Goal: Task Accomplishment & Management: Complete application form

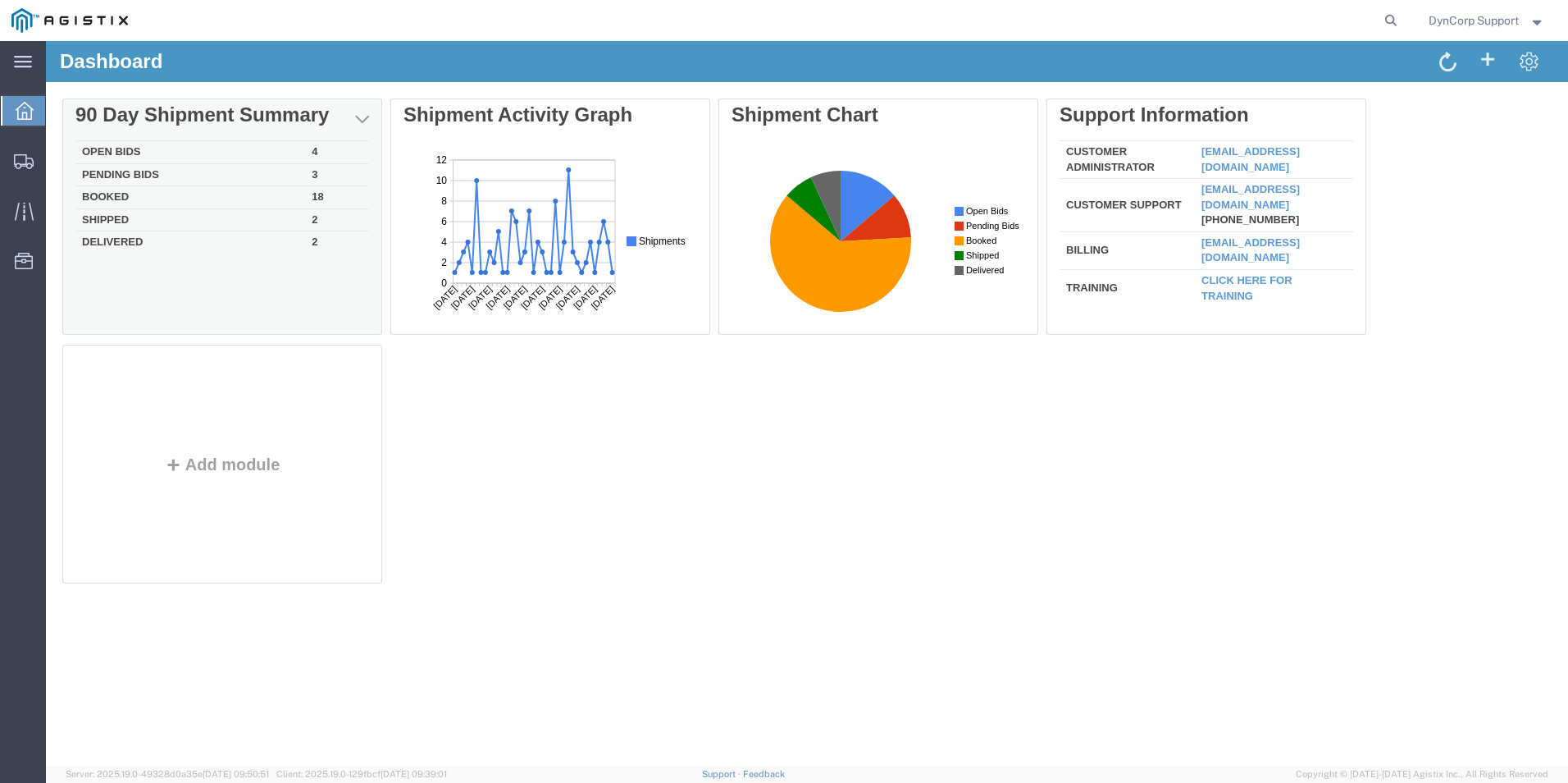
click at [102, 152] on td "Open Bids" at bounding box center [191, 153] width 230 height 23
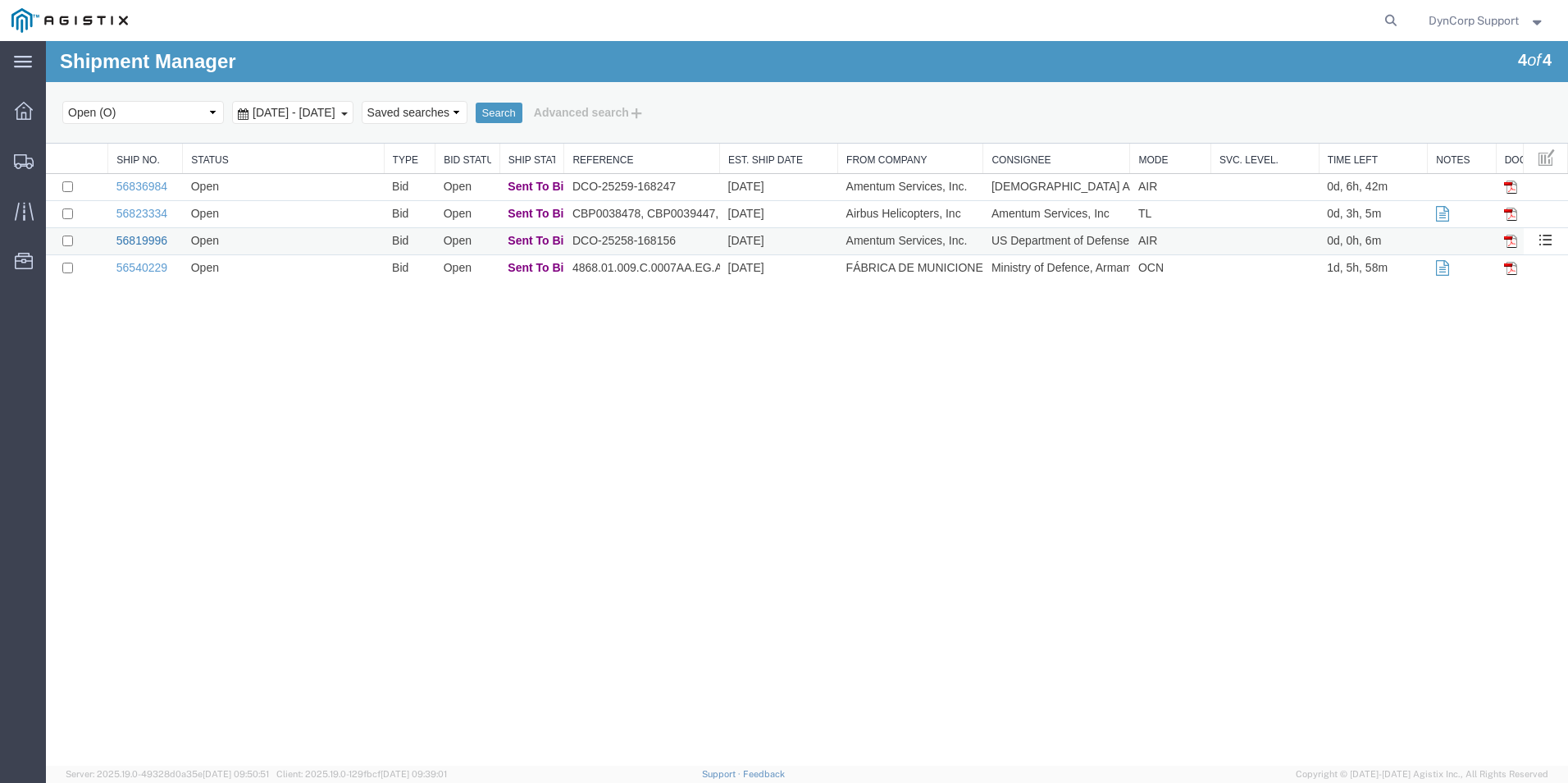
click at [137, 242] on link "56819996" at bounding box center [142, 240] width 51 height 13
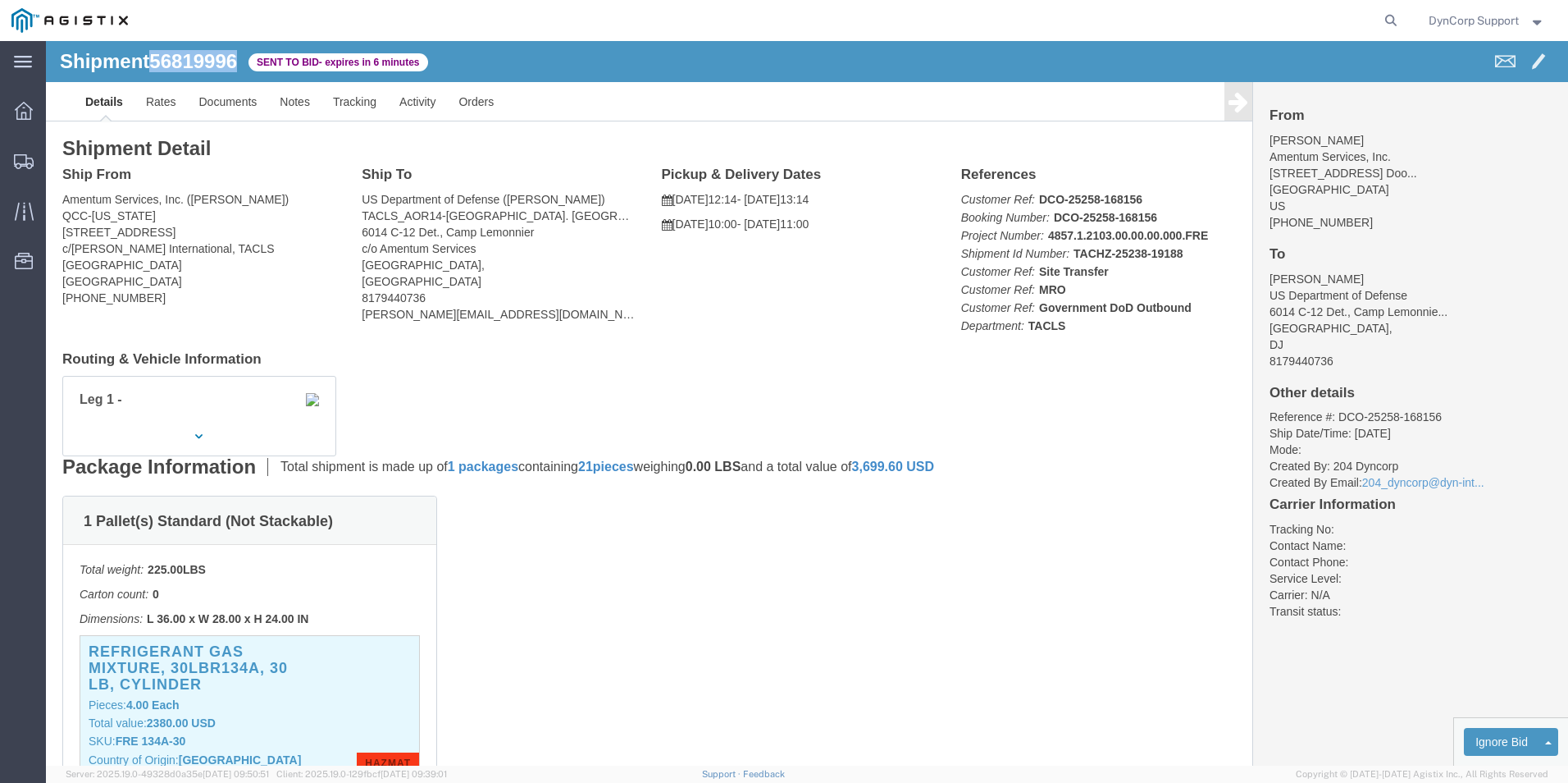
drag, startPoint x: 203, startPoint y: 15, endPoint x: 108, endPoint y: 14, distance: 95.0
click div "Shipment 56819996 Sent to Bid - expires in 6 minutes"
click at [1475, 15] on span "DynCorp Support" at bounding box center [1473, 20] width 90 height 18
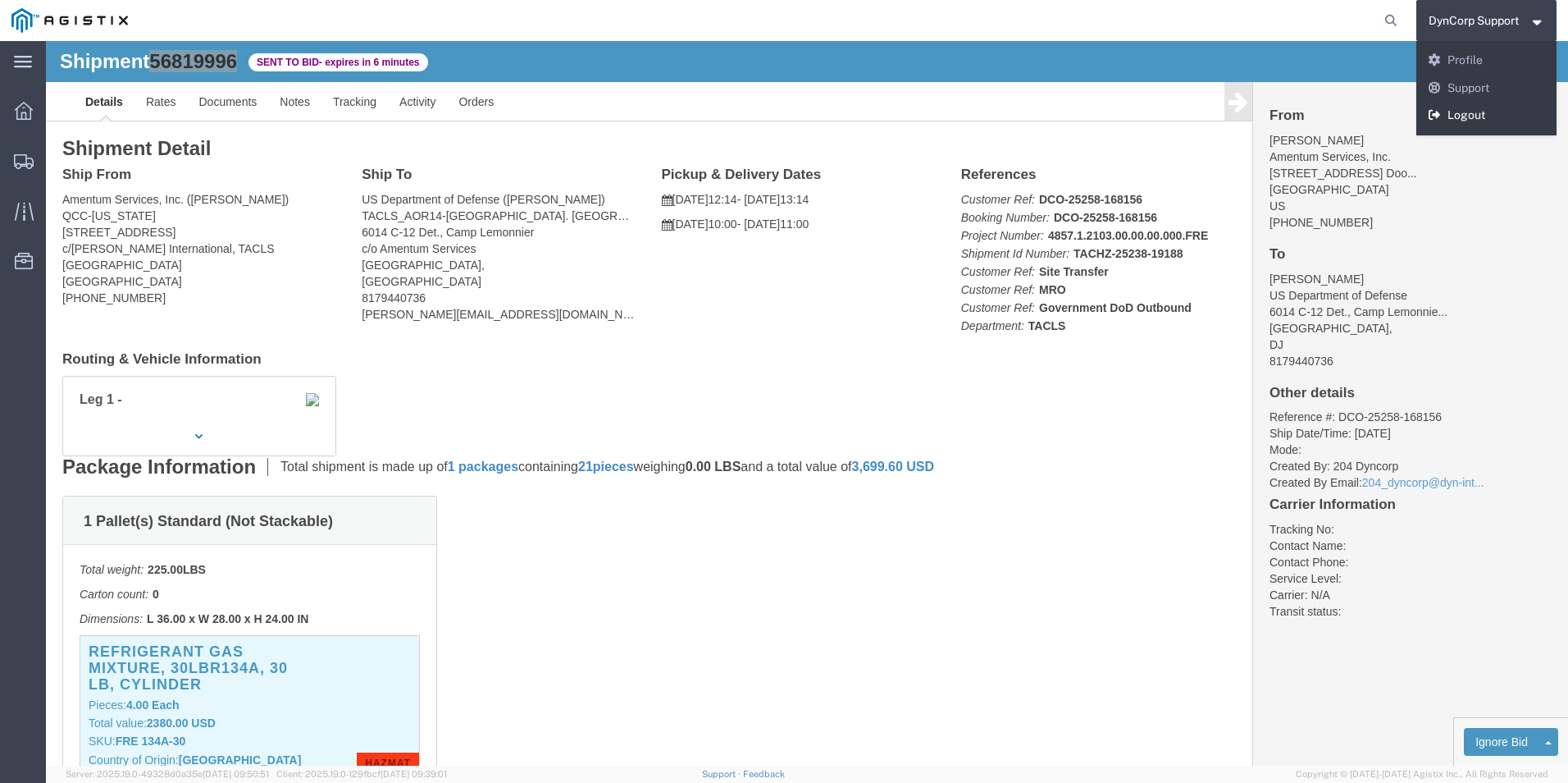
click at [1472, 118] on link "Logout" at bounding box center [1486, 115] width 141 height 28
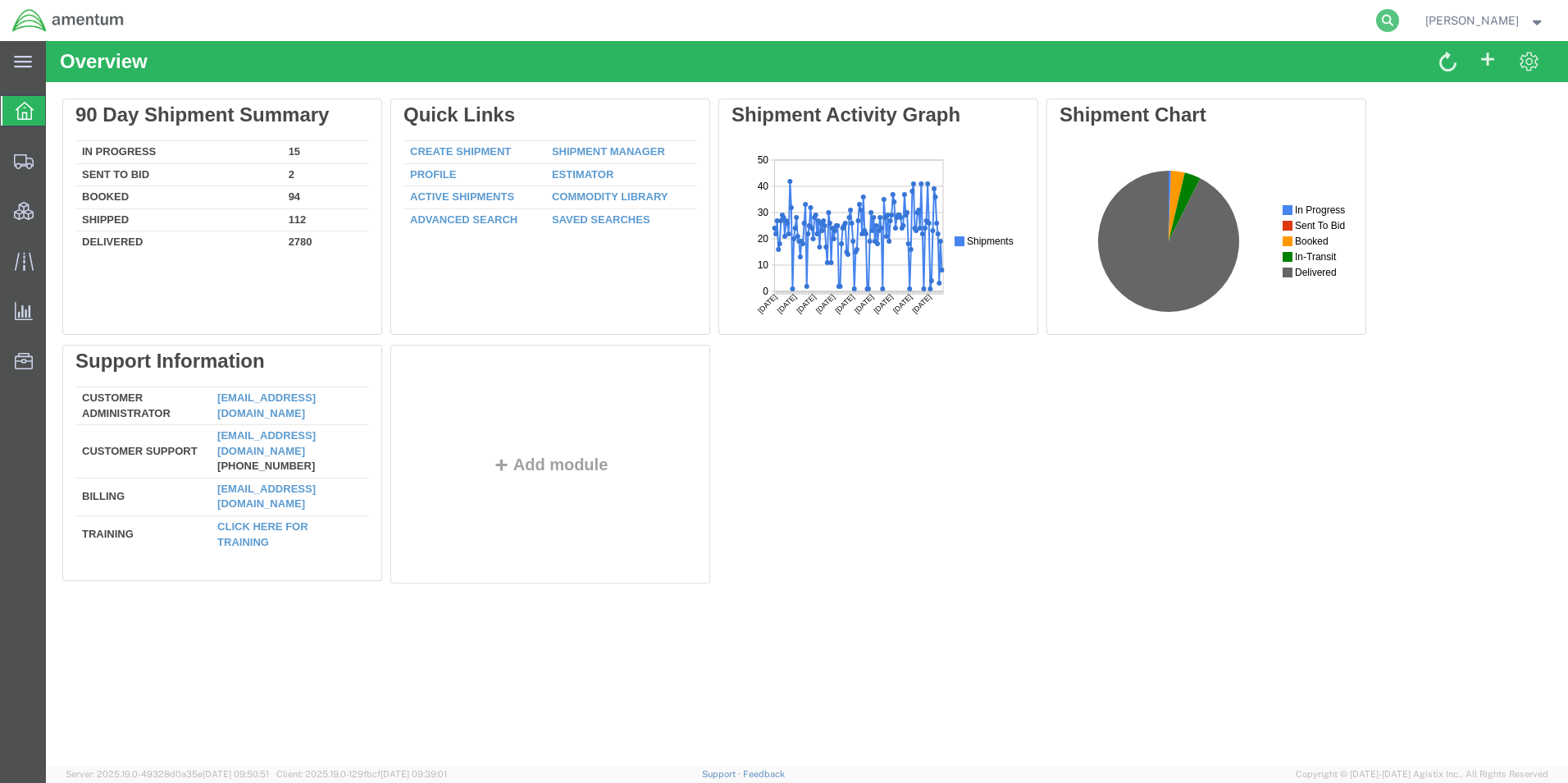
click at [1399, 28] on icon at bounding box center [1387, 21] width 23 height 23
paste input "56819996"
type input "56819996"
click at [1399, 24] on icon at bounding box center [1387, 21] width 23 height 23
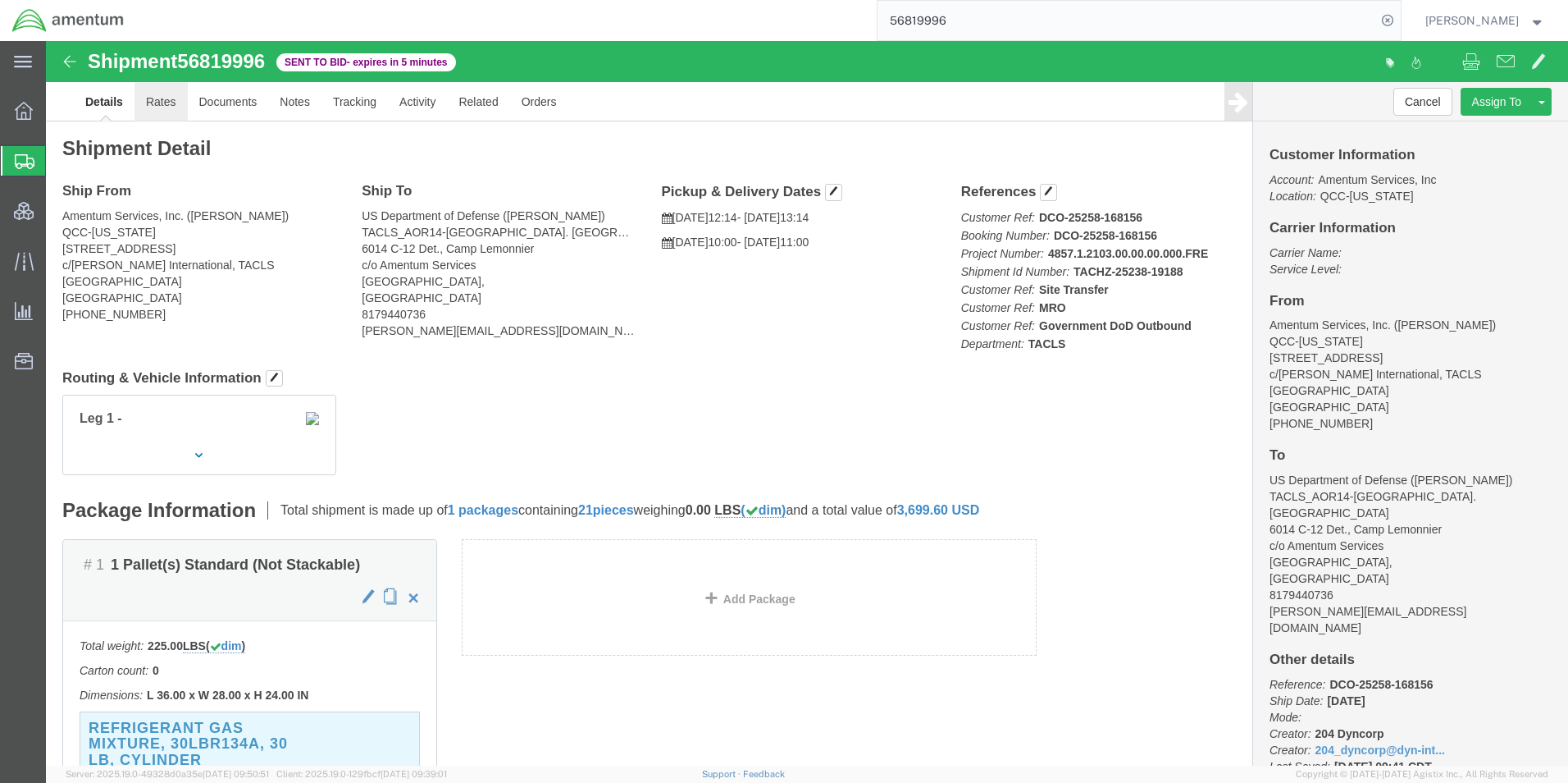
click link "Rates"
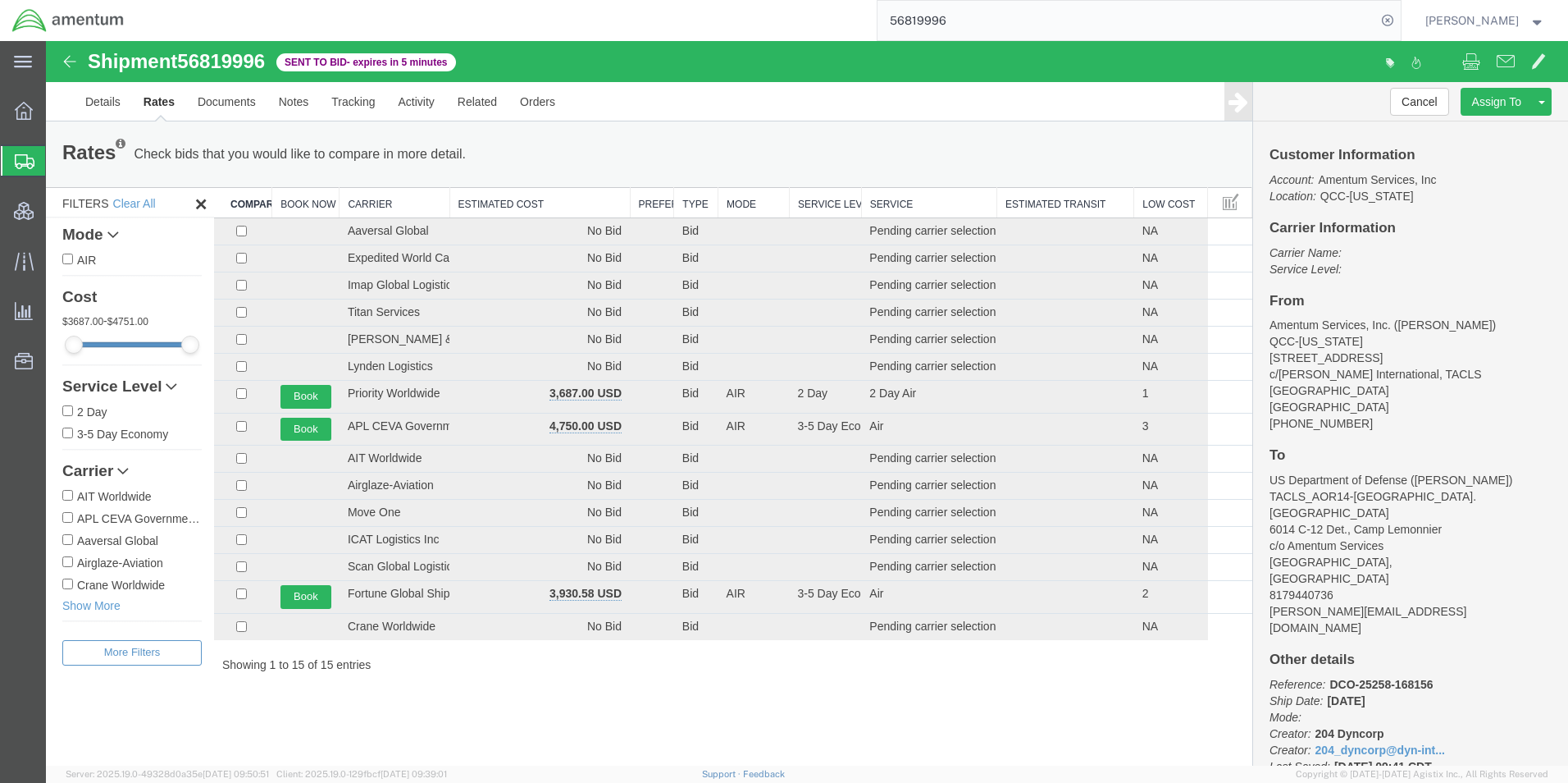
click at [1490, 29] on button "Jason Martin" at bounding box center [1485, 20] width 121 height 20
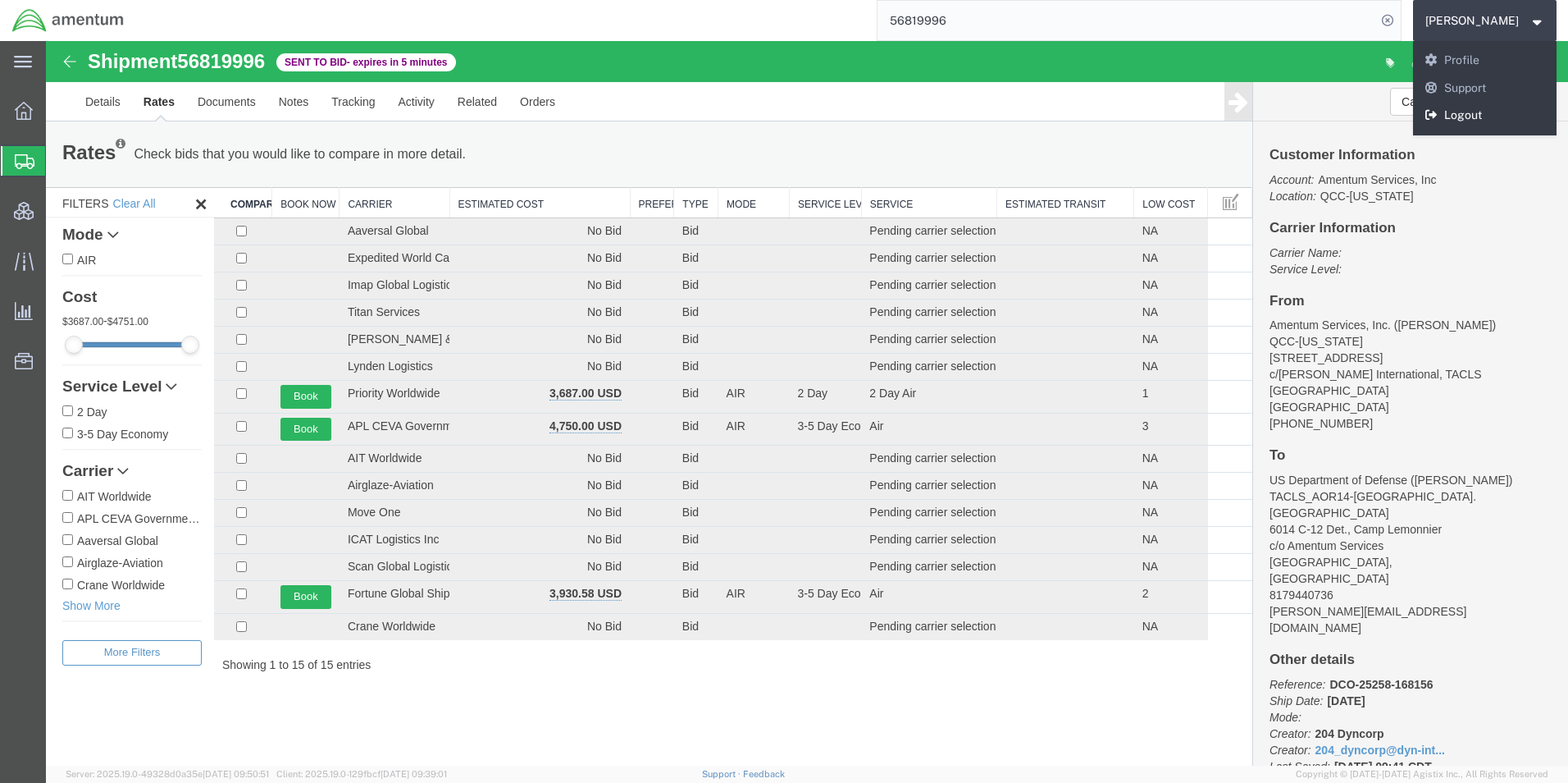
click at [1475, 124] on link "Logout" at bounding box center [1485, 115] width 144 height 28
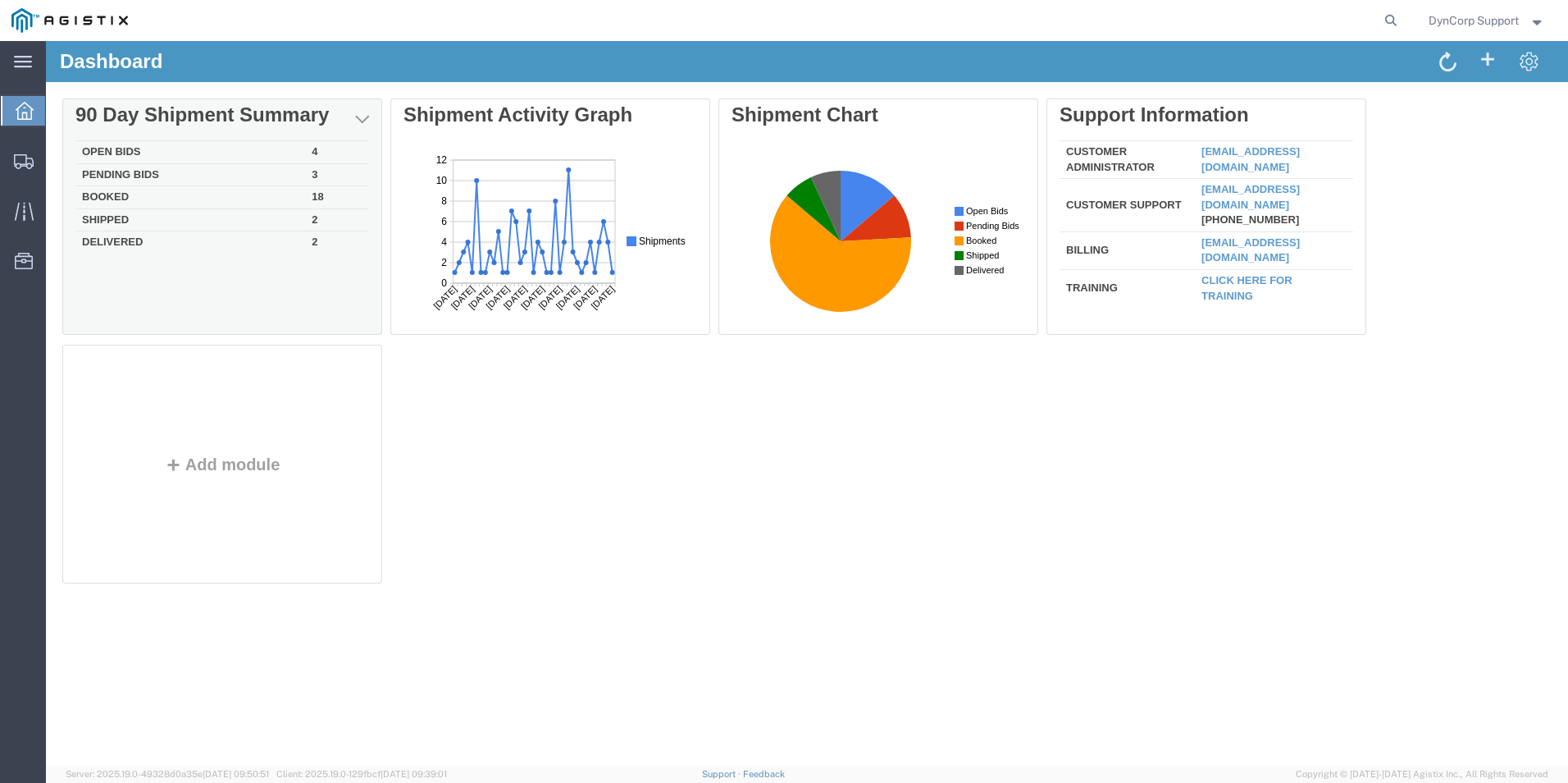
click at [121, 152] on td "Open Bids" at bounding box center [191, 153] width 230 height 23
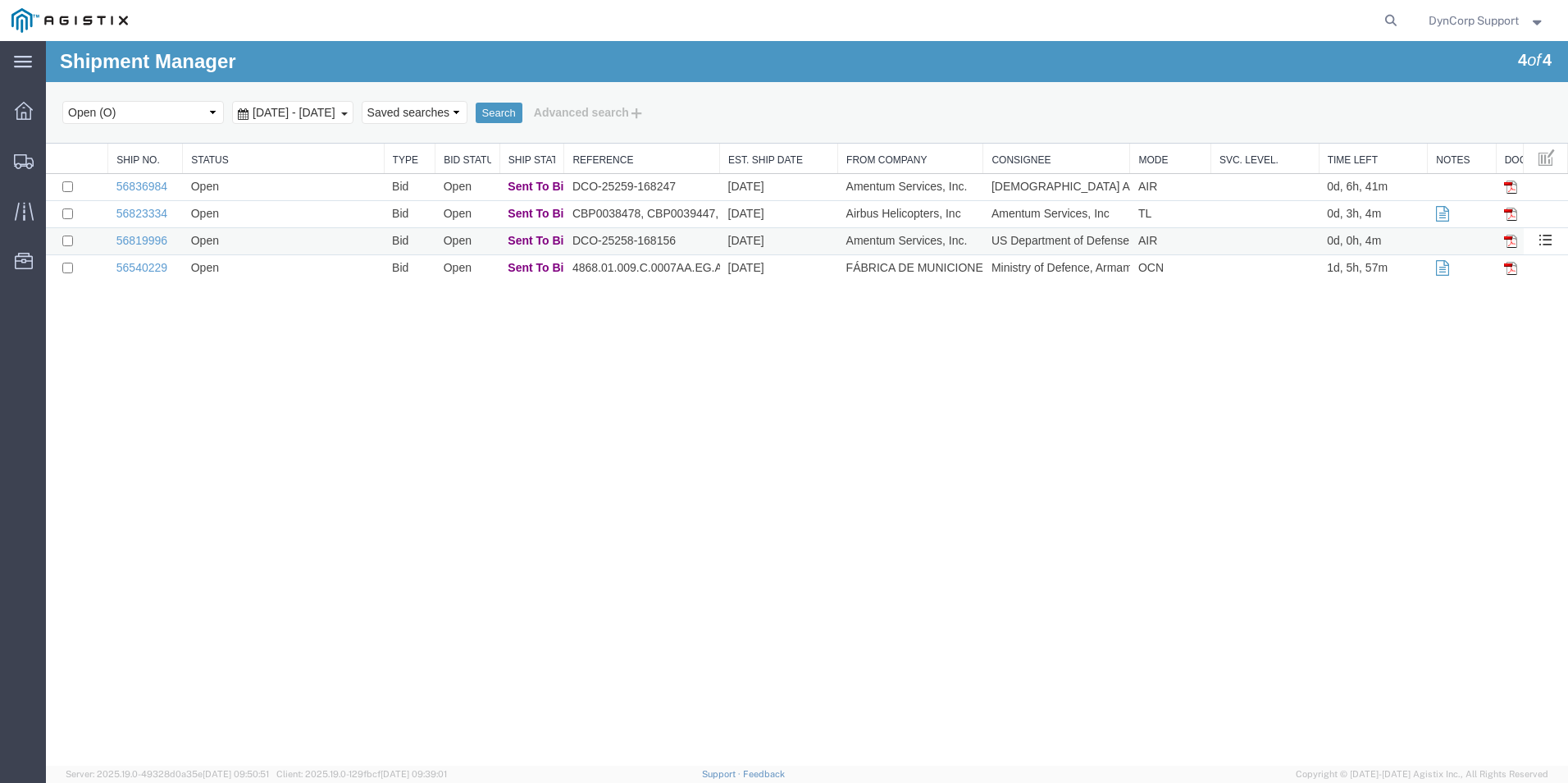
click at [143, 247] on td "56819996" at bounding box center [145, 241] width 75 height 28
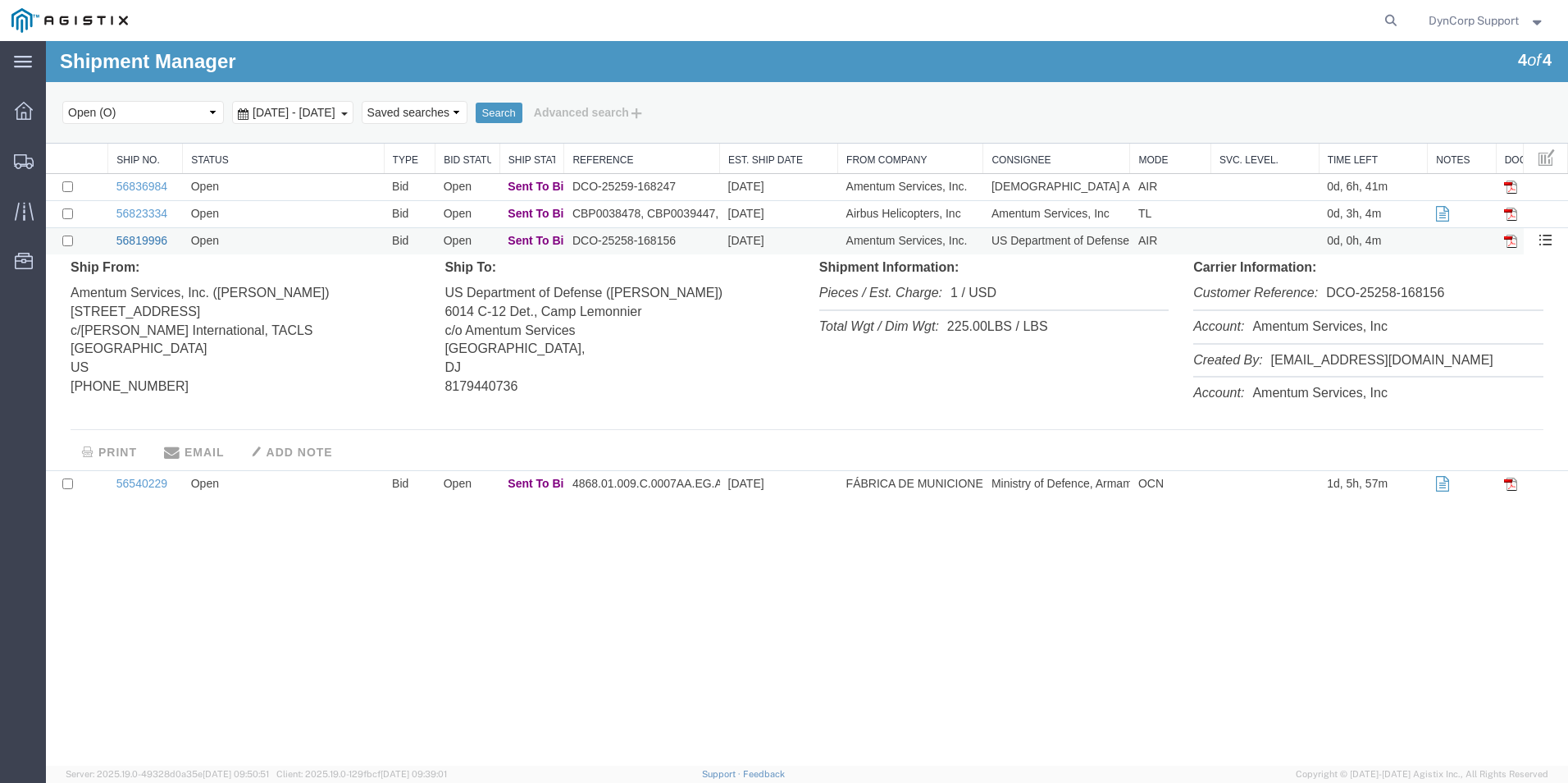
click at [159, 236] on link "56819996" at bounding box center [142, 240] width 51 height 13
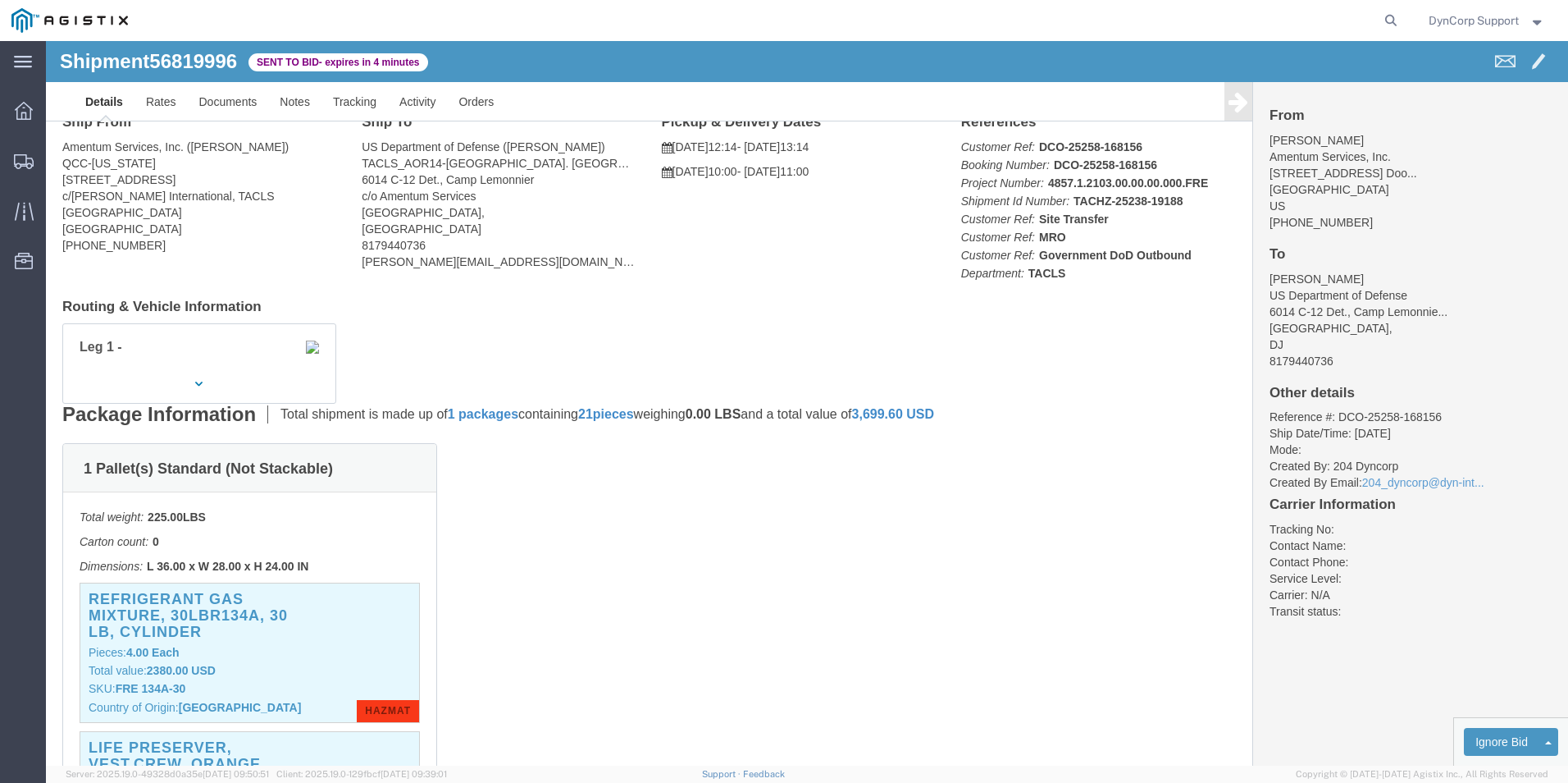
scroll to position [82, 0]
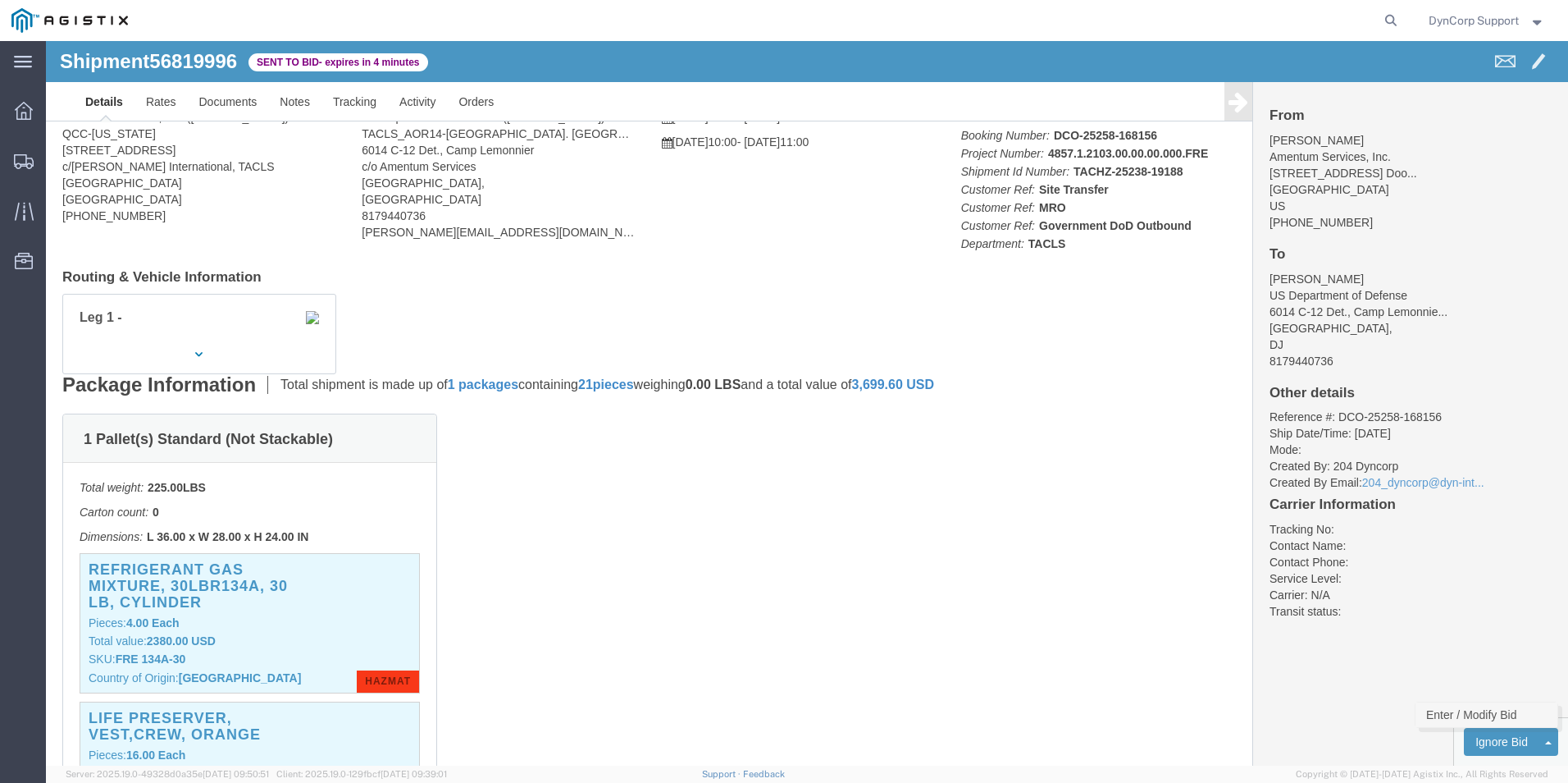
click link "Enter / Modify Bid"
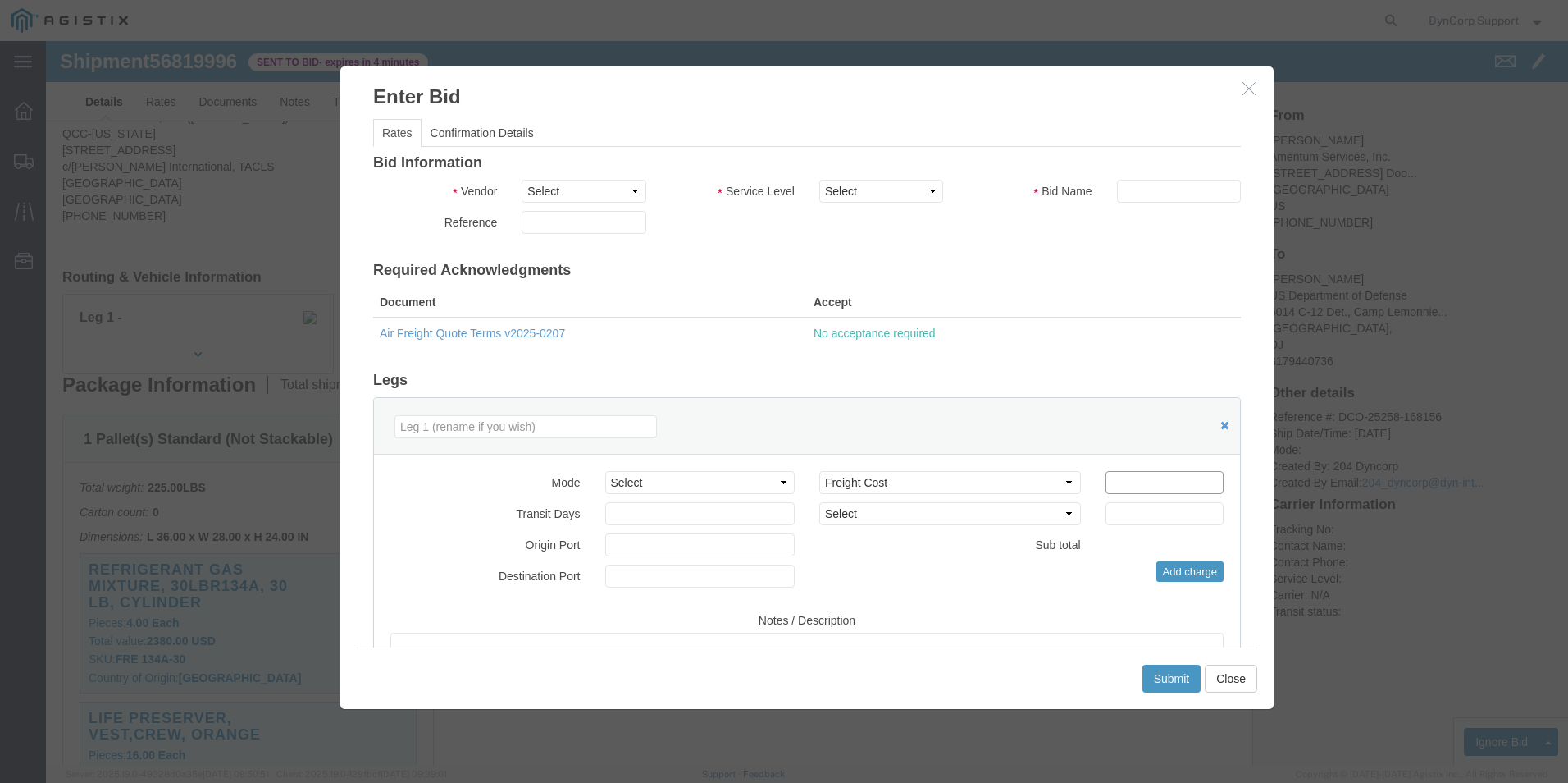
click input "number"
type input "3350"
click div "Vendor Select Crane Worldwide [PERSON_NAME] International"
click select "Select Crane Worldwide [PERSON_NAME] International"
select select "141"
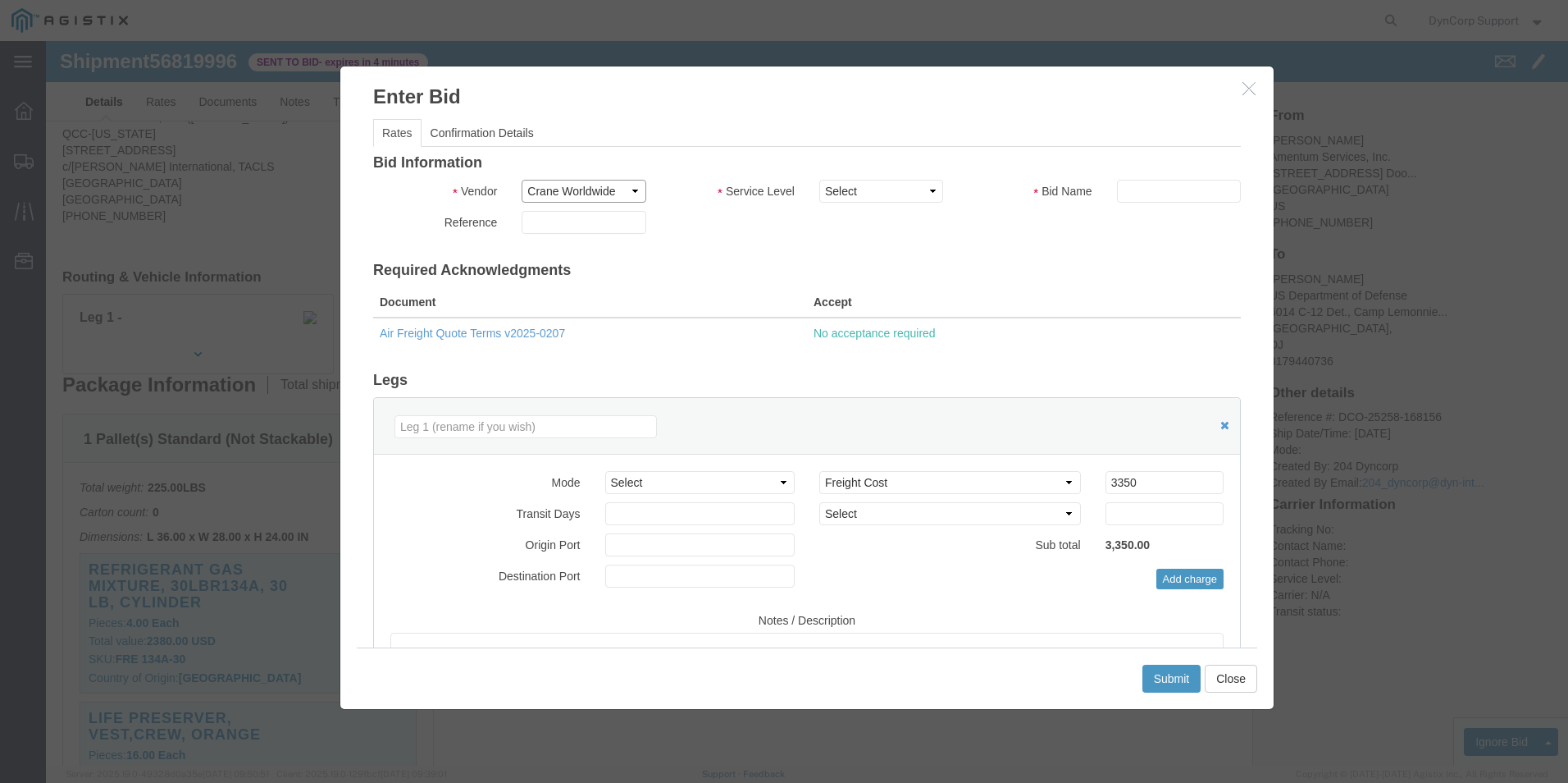
click select "Select Crane Worldwide [PERSON_NAME] International"
click select "Select 2 Day AM Service 2 Day PM 2 Day Service 3 - 5 Day 3 Day PM 3 Day Service…"
select select "14189"
click select "Select 2 Day AM Service 2 Day PM 2 Day Service 3 - 5 Day 3 Day PM 3 Day Service…"
click input "text"
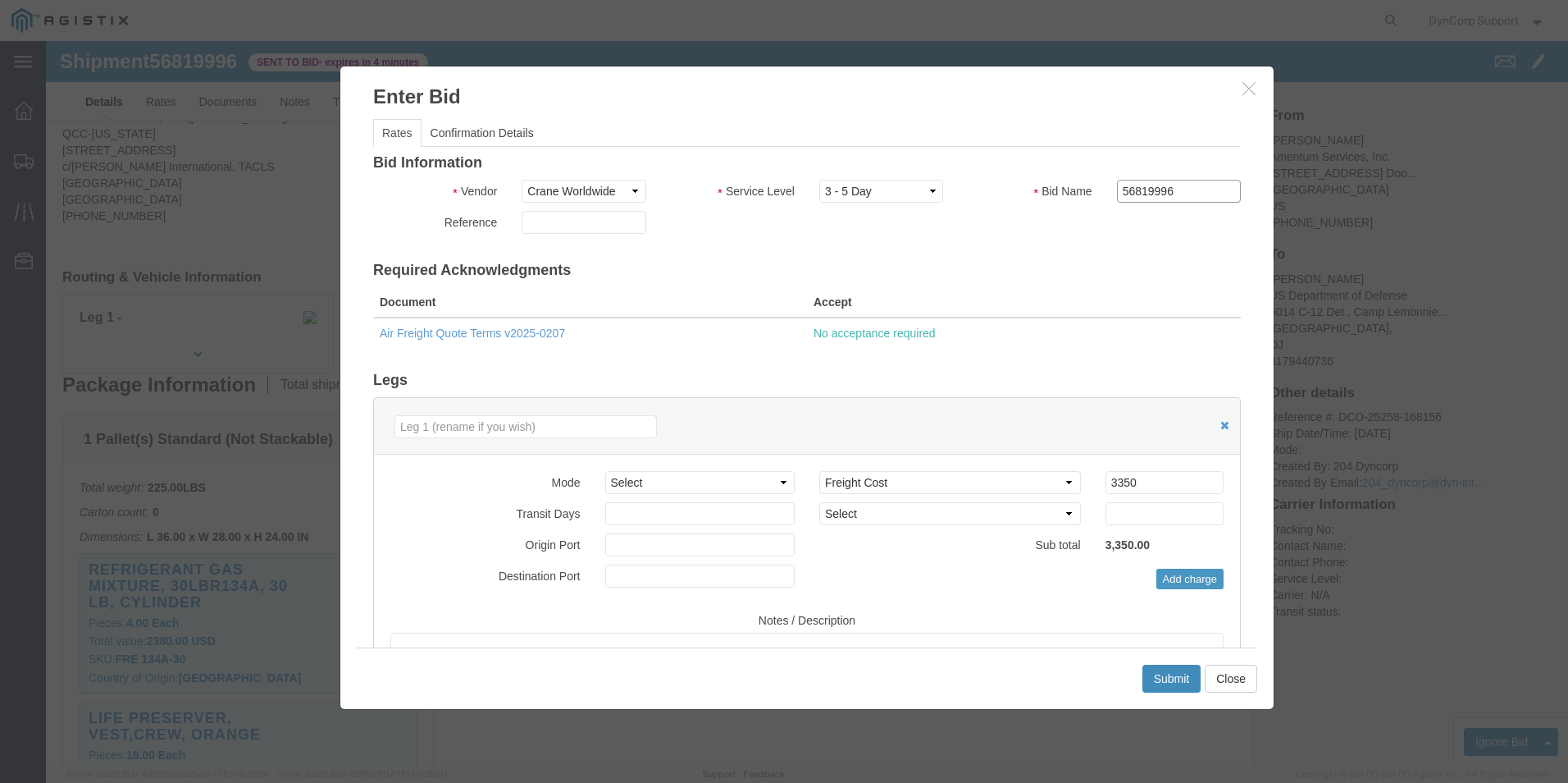
type input "56819996"
click button "Submit"
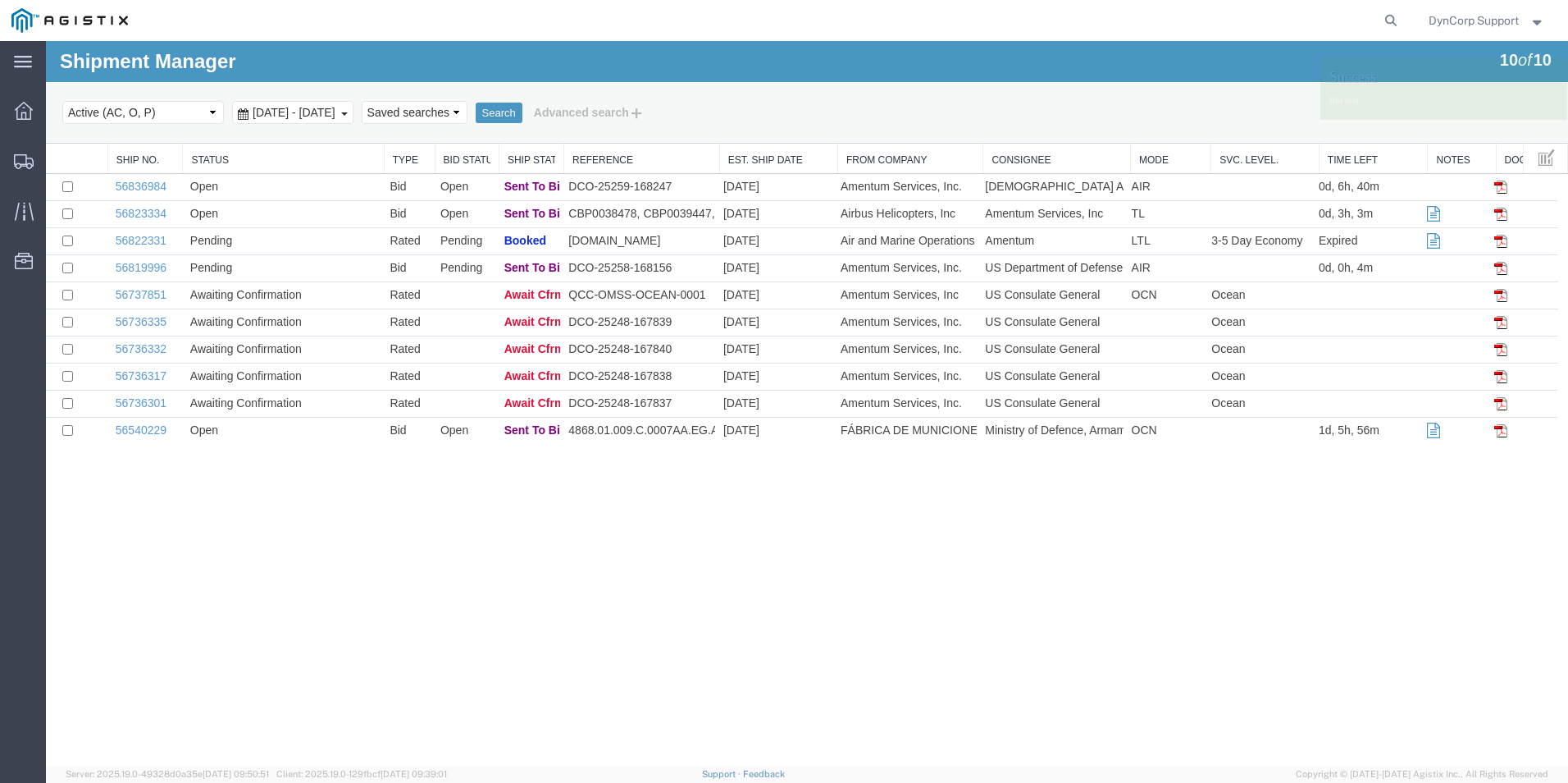
scroll to position [0, 0]
